Goal: Check status: Check status

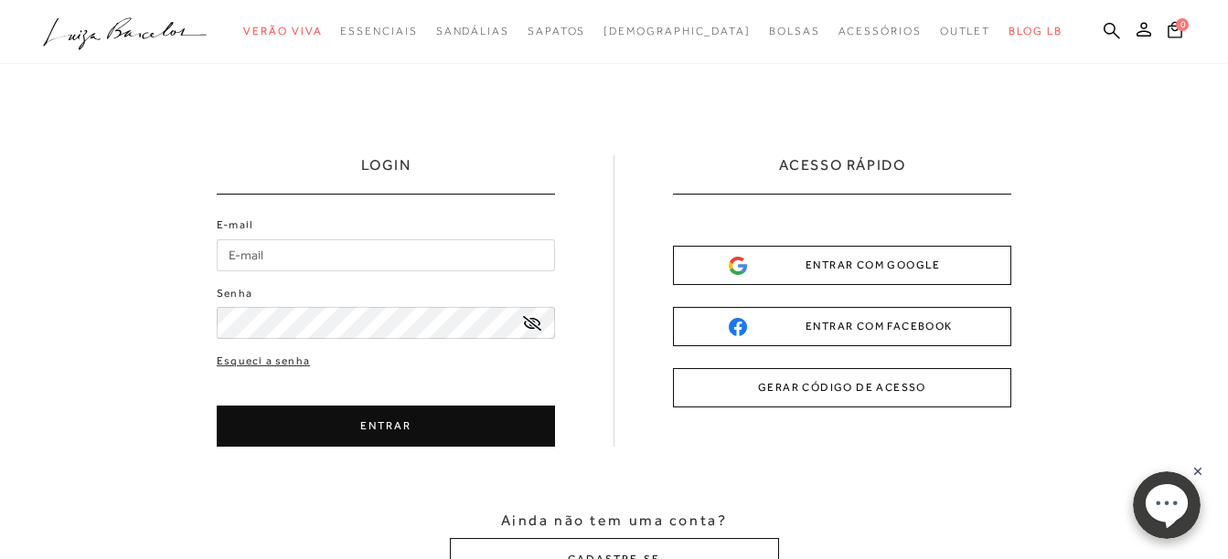
click at [332, 259] on input "E-mail" at bounding box center [386, 255] width 338 height 32
type input "[EMAIL_ADDRESS][DOMAIN_NAME]"
click at [534, 319] on icon at bounding box center [532, 323] width 18 height 15
click at [427, 421] on button "ENTRAR" at bounding box center [386, 426] width 338 height 41
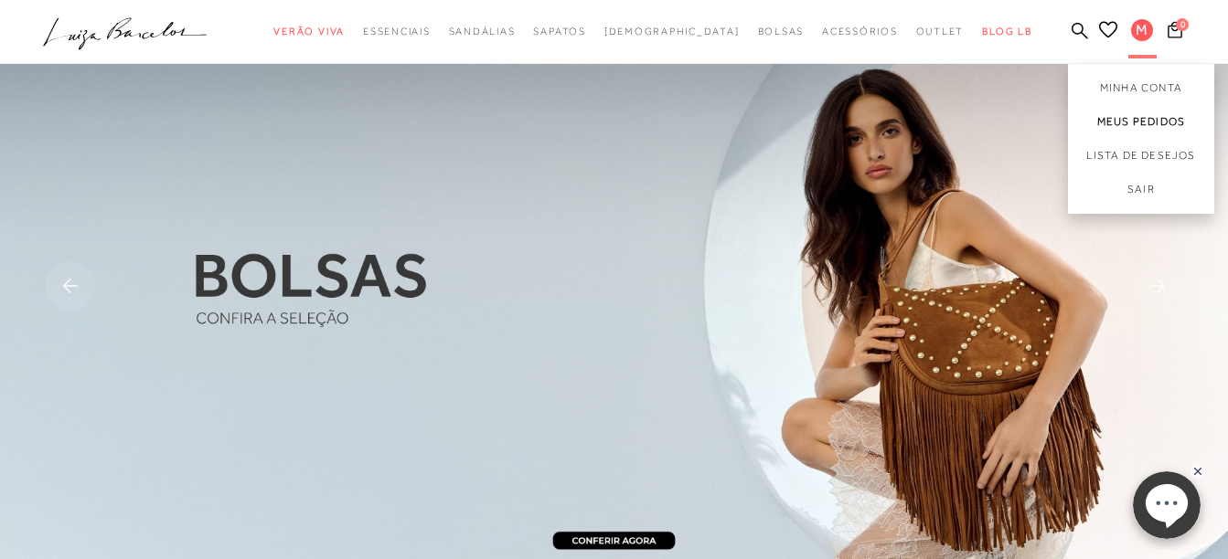
click at [1144, 122] on link "Meus Pedidos" at bounding box center [1141, 122] width 146 height 34
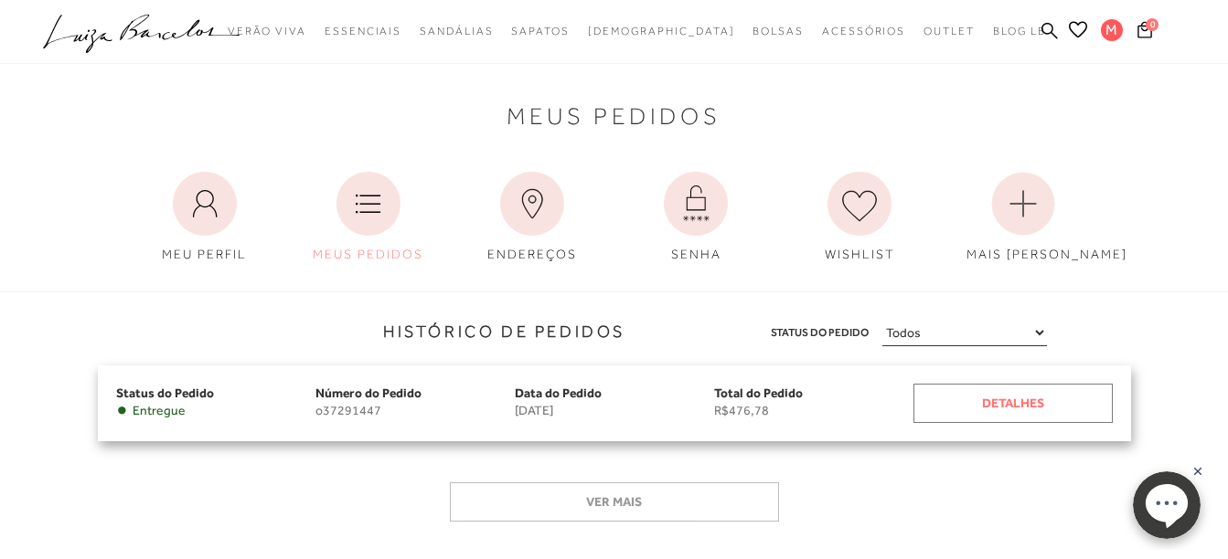
click at [1016, 409] on div "Detalhes" at bounding box center [1012, 403] width 199 height 39
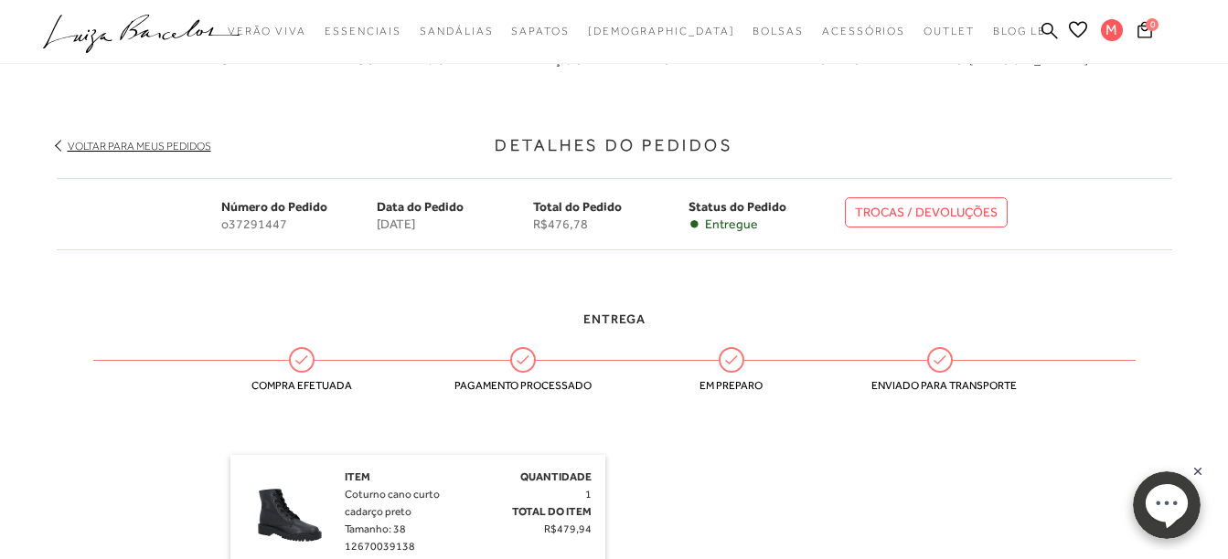
scroll to position [241, 0]
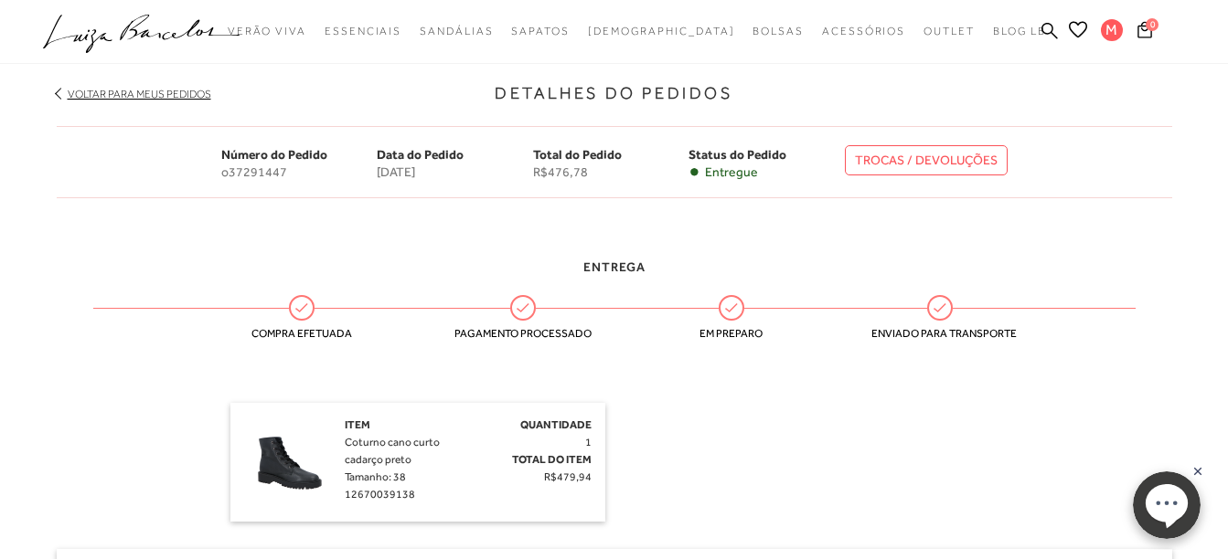
click at [955, 150] on link "TROCAS / DEVOLUÇÕES" at bounding box center [926, 160] width 163 height 30
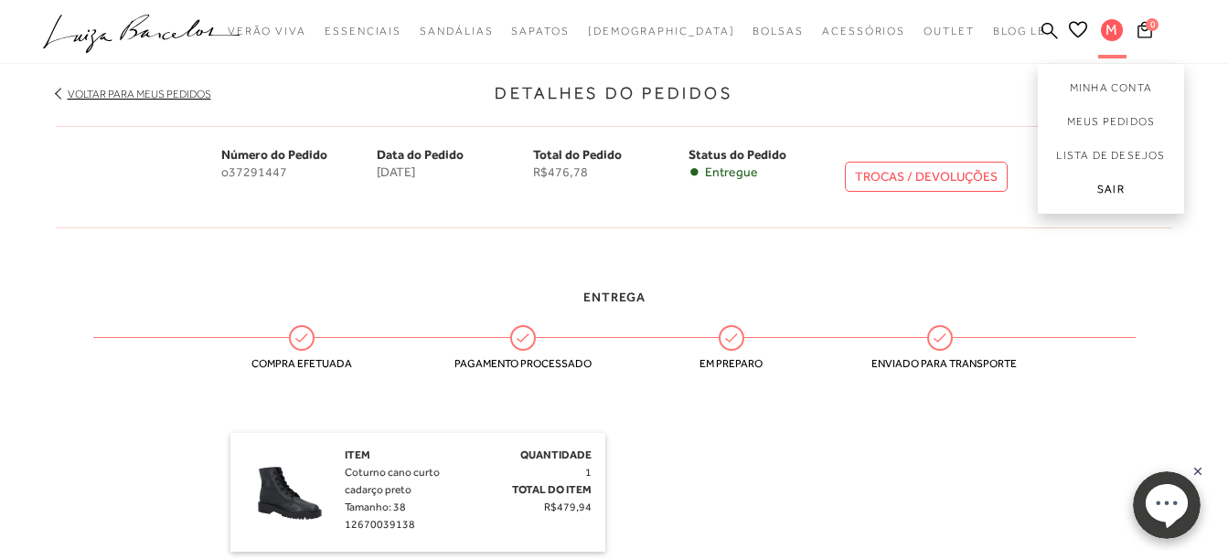
click at [1121, 188] on link "Sair" at bounding box center [1110, 193] width 146 height 41
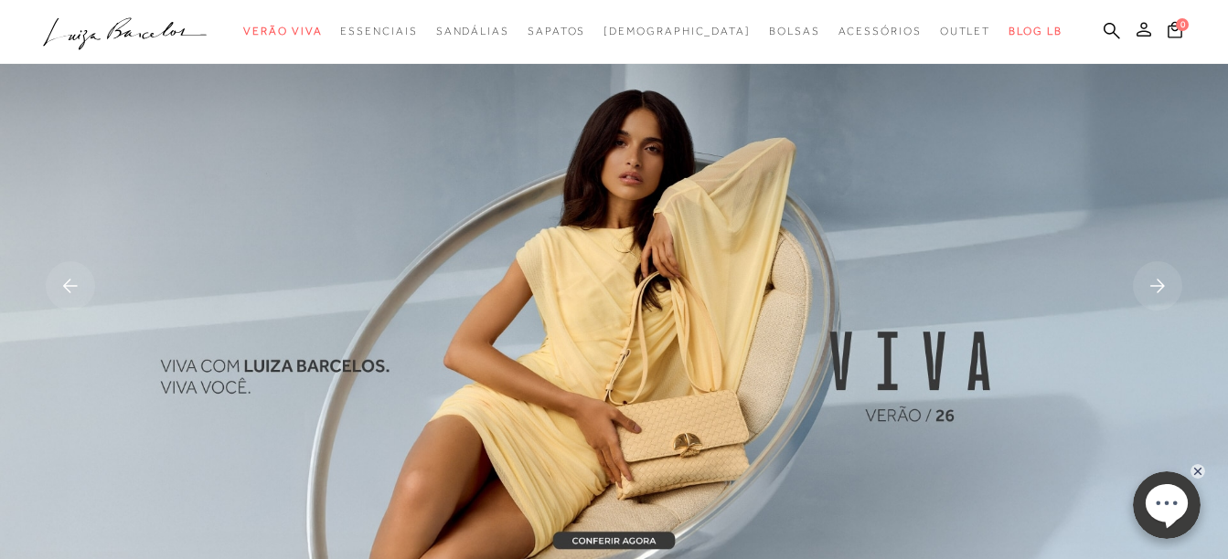
click at [1141, 26] on icon at bounding box center [1143, 29] width 15 height 15
